Goal: Navigation & Orientation: Go to known website

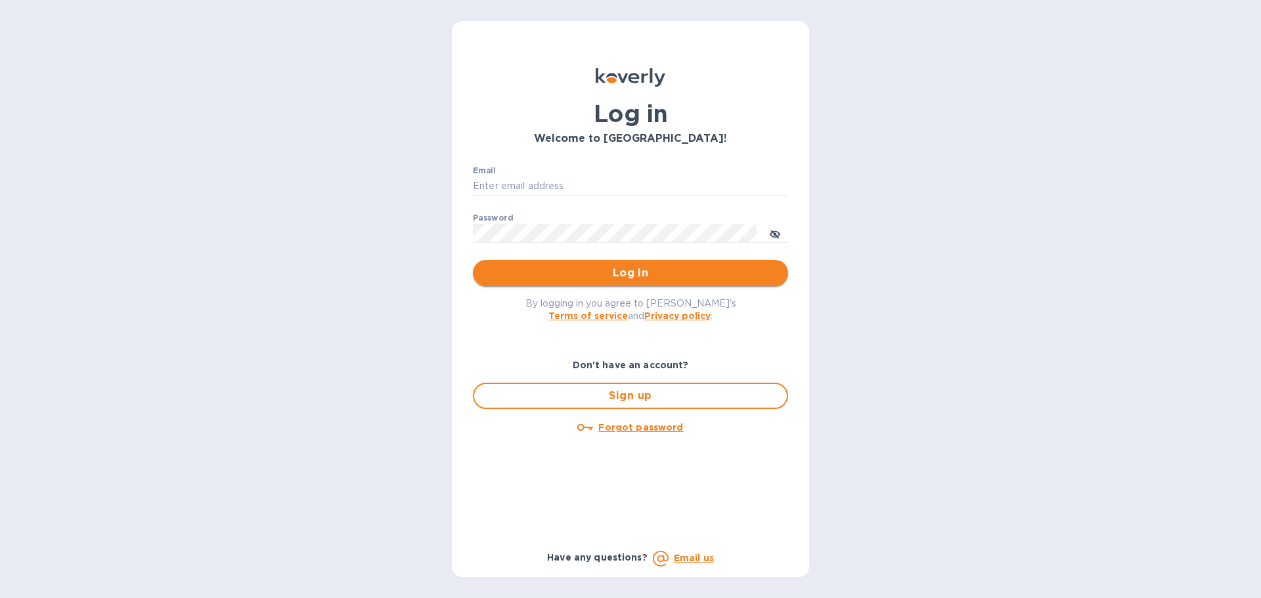
type input "[PERSON_NAME][EMAIL_ADDRESS][DOMAIN_NAME]"
click at [669, 273] on span "Log in" at bounding box center [630, 273] width 294 height 16
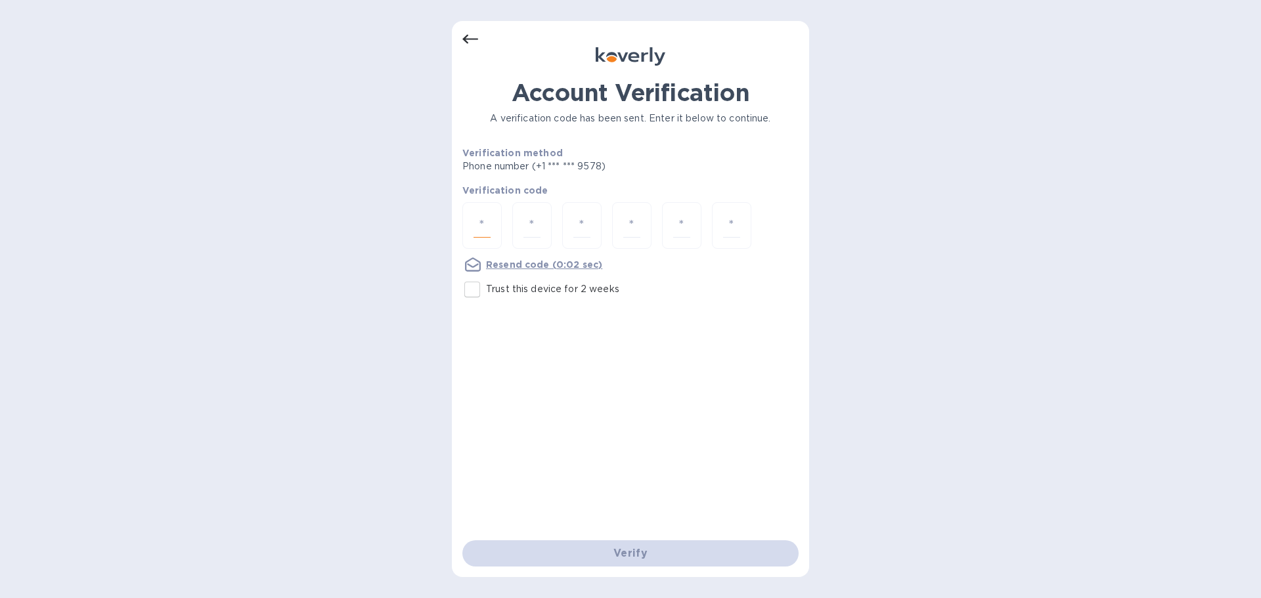
click at [478, 219] on input "number" at bounding box center [481, 225] width 17 height 24
type input "4"
type input "2"
type input "5"
type input "9"
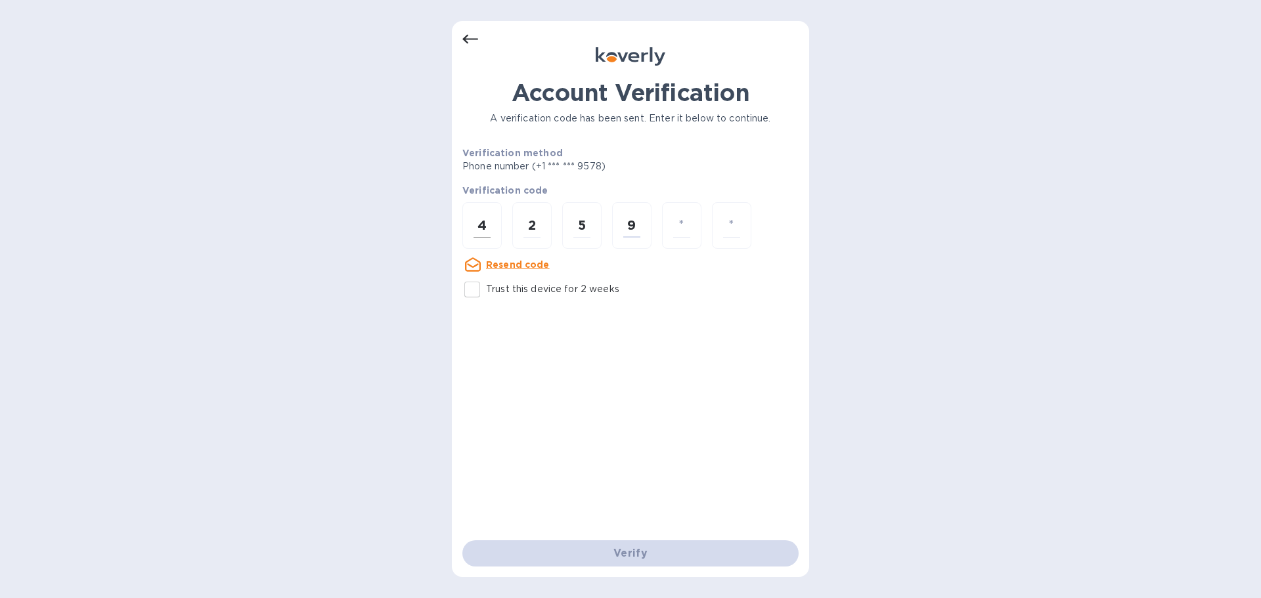
type input "9"
type input "7"
